Goal: Information Seeking & Learning: Learn about a topic

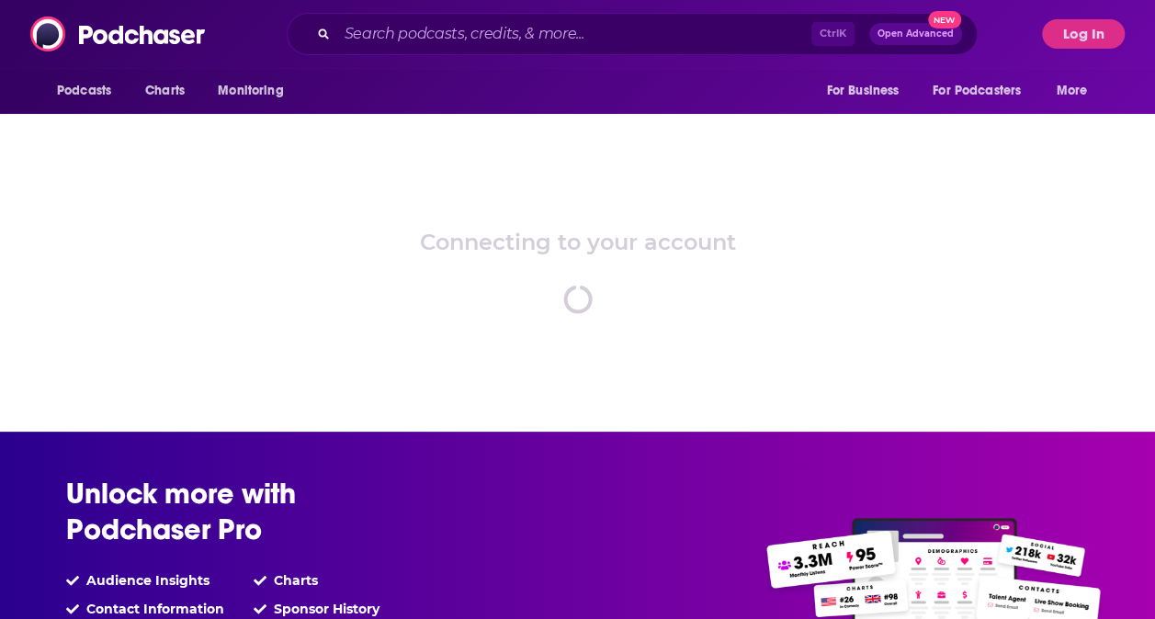
click at [198, 346] on div "Connecting to your account spinner" at bounding box center [577, 271] width 1155 height 322
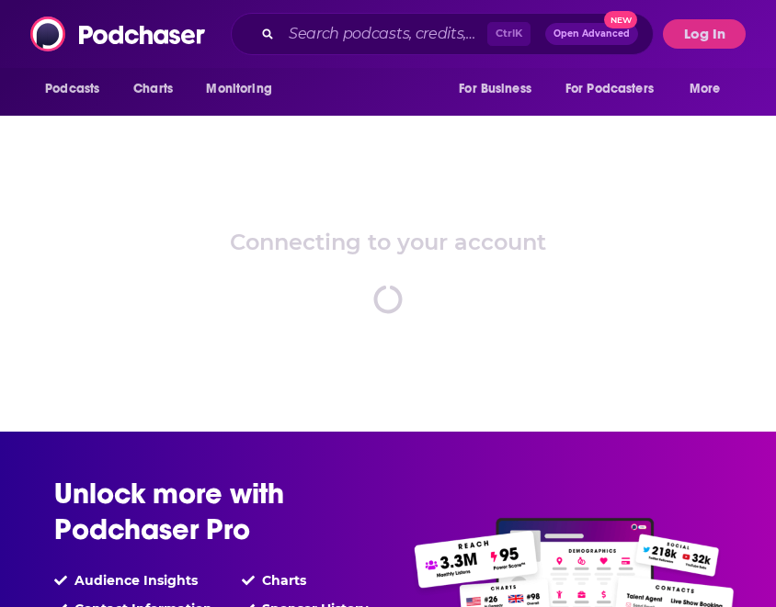
click at [262, 324] on div "Connecting to your account spinner" at bounding box center [388, 271] width 776 height 322
click at [66, 301] on div "Connecting to your account spinner" at bounding box center [388, 271] width 776 height 322
click at [378, 38] on input "Search podcasts, credits, & more..." at bounding box center [384, 33] width 206 height 29
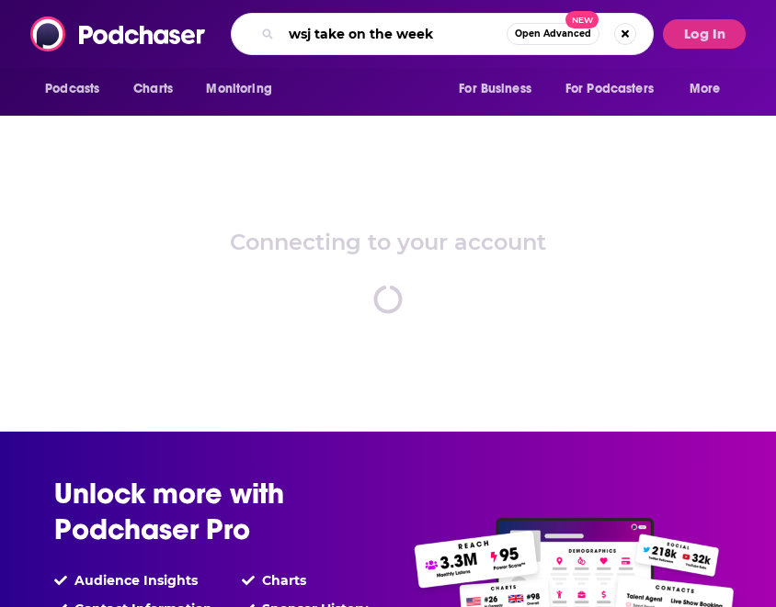
type input "wsj take on the week"
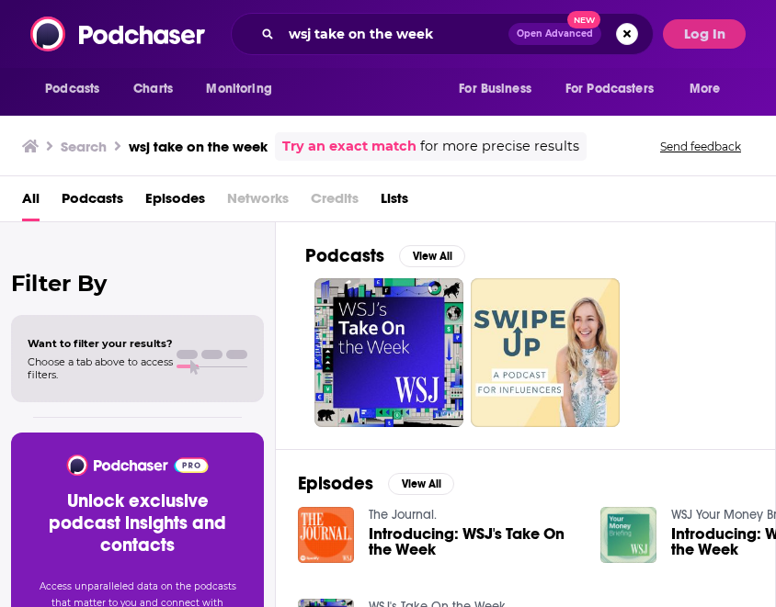
click at [415, 545] on span "Introducing: WSJ's Take On the Week" at bounding box center [474, 542] width 210 height 31
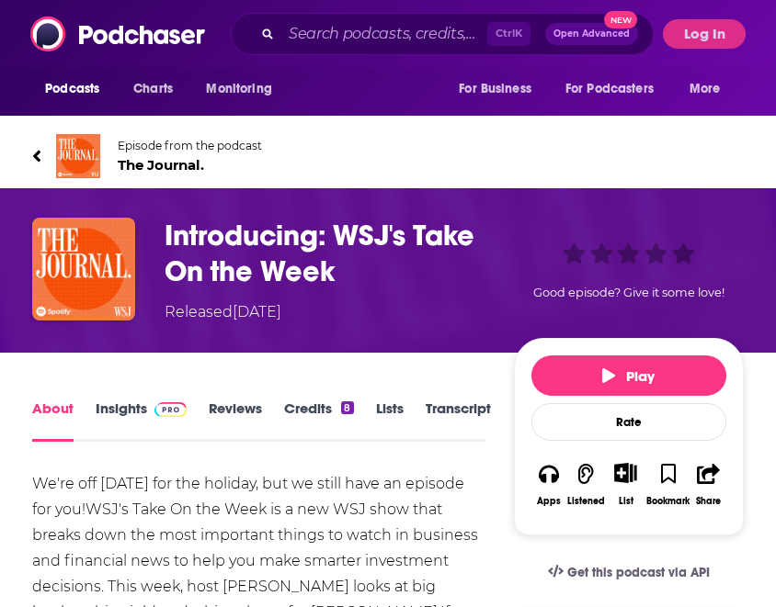
drag, startPoint x: 35, startPoint y: 1, endPoint x: 210, endPoint y: 497, distance: 526.4
click at [210, 497] on div "We're off [DATE] for the holiday, but we still have an episode for you!WSJ's Ta…" at bounding box center [258, 599] width 453 height 257
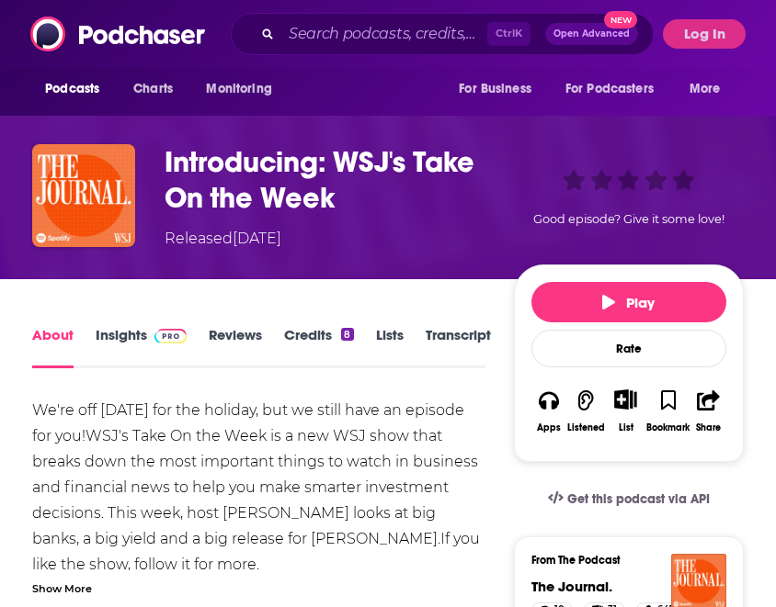
scroll to position [110, 0]
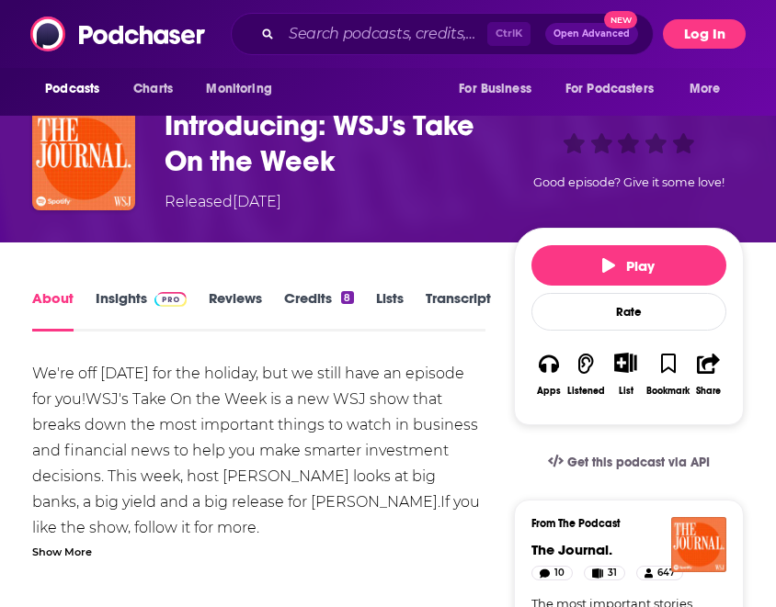
click at [713, 41] on button "Log In" at bounding box center [704, 33] width 83 height 29
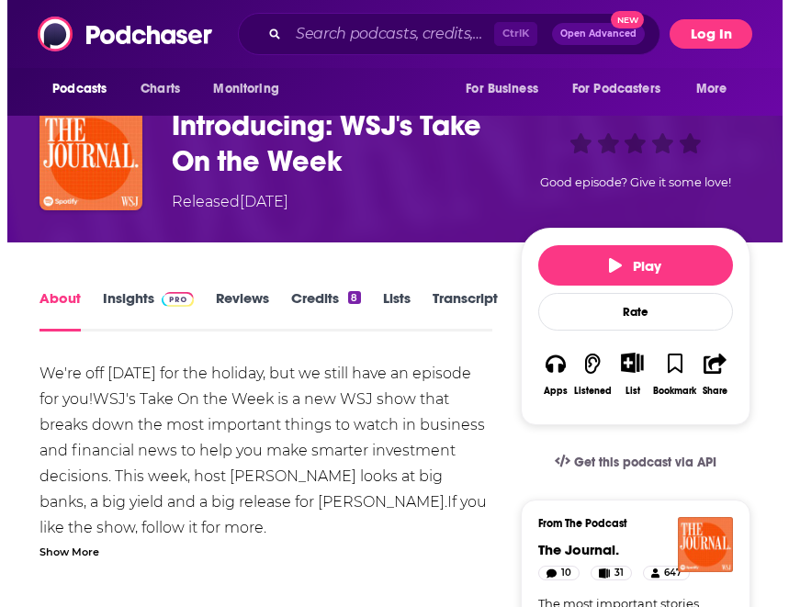
scroll to position [0, 0]
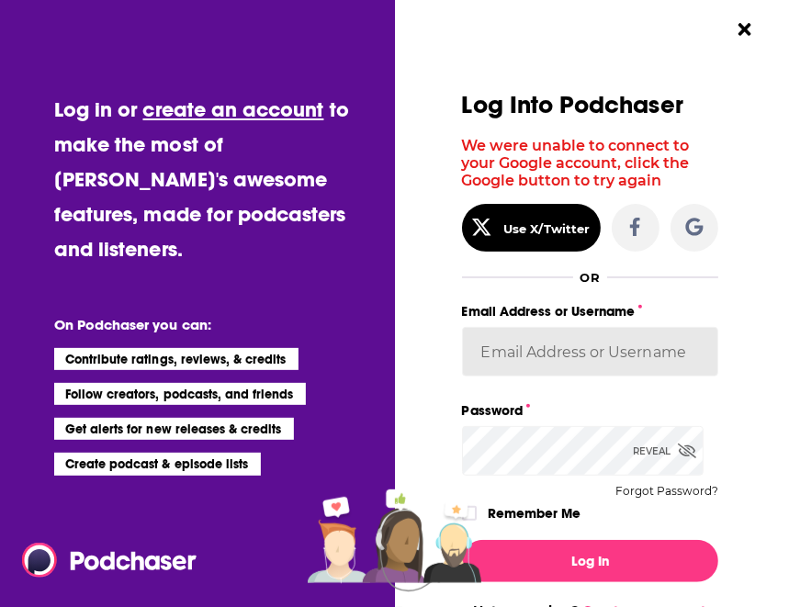
click at [602, 350] on input "Email Address or Username" at bounding box center [590, 352] width 256 height 50
type input "k"
type input "[PERSON_NAME][EMAIL_ADDRESS][PERSON_NAME][DOMAIN_NAME]"
